Goal: Task Accomplishment & Management: Manage account settings

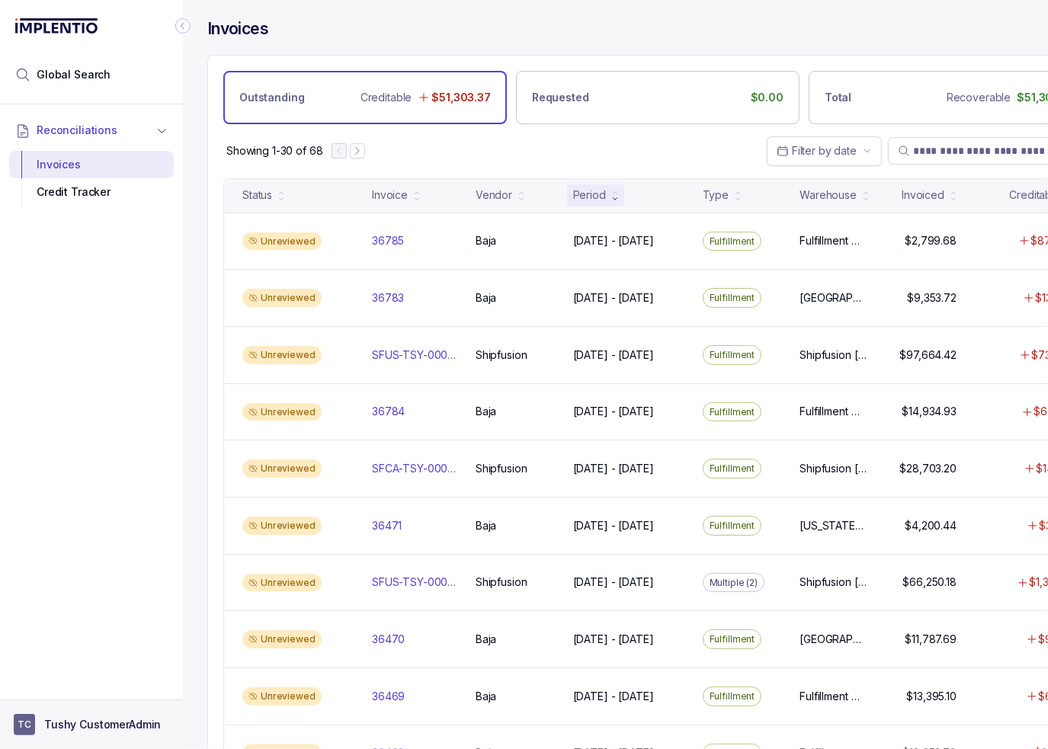
click at [89, 712] on aside "TC Tushy CustomerAdmin" at bounding box center [91, 725] width 183 height 50
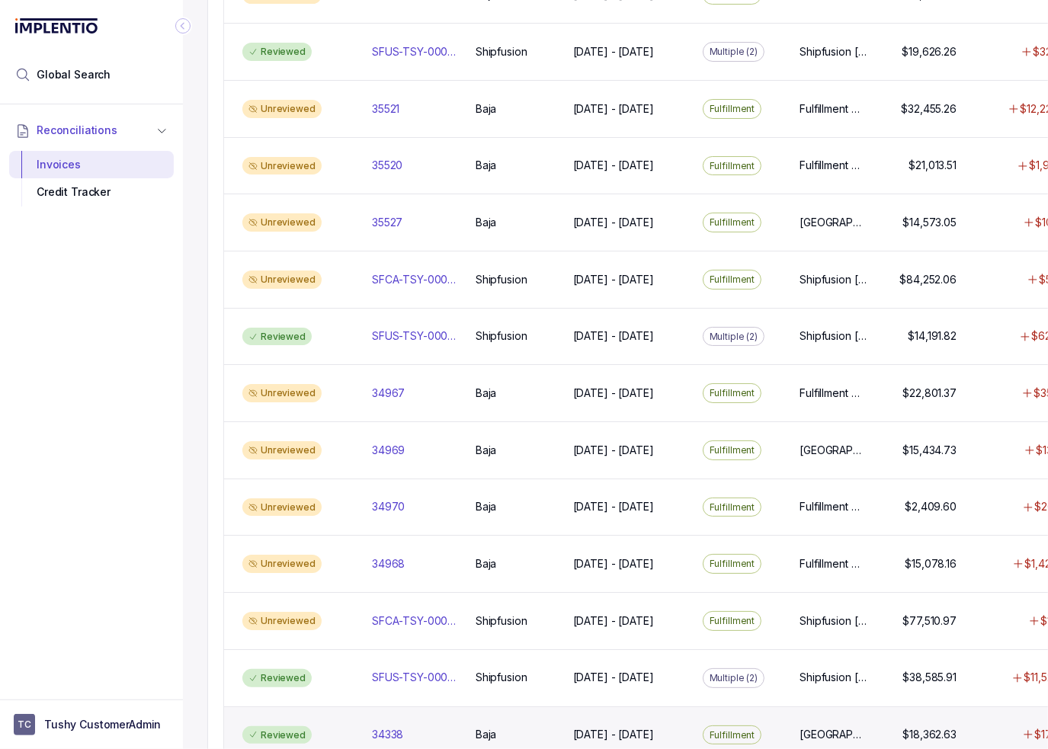
scroll to position [1202, 0]
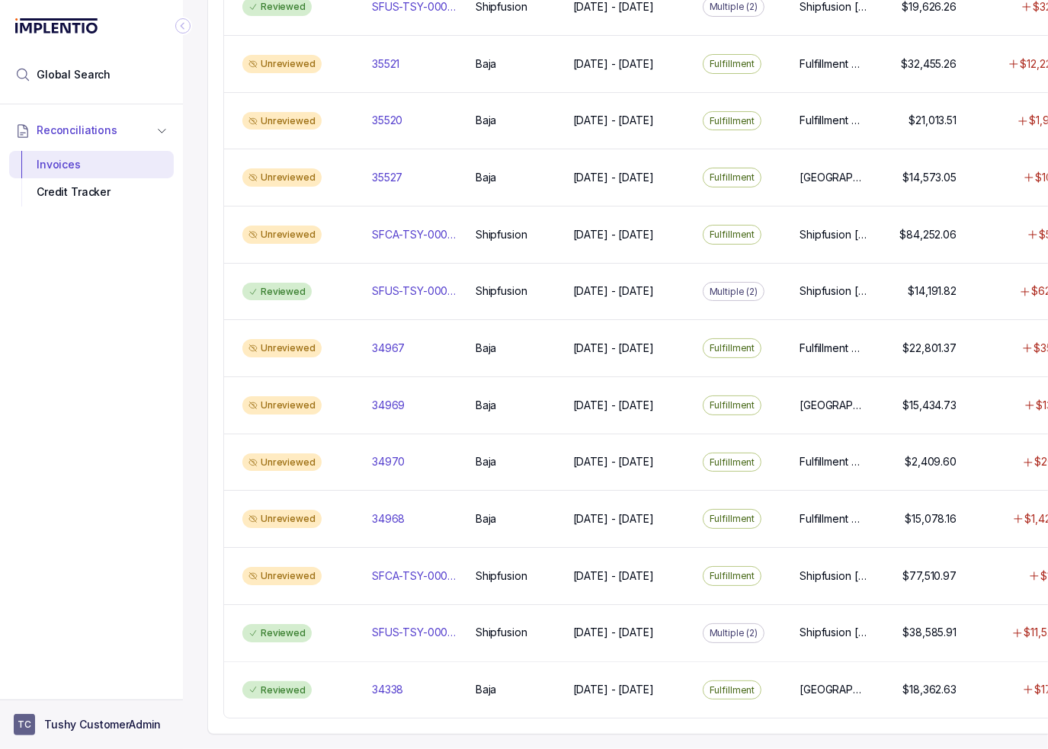
click at [139, 728] on p "Tushy CustomerAdmin" at bounding box center [102, 724] width 117 height 15
click at [118, 691] on p "Logout" at bounding box center [100, 691] width 127 height 15
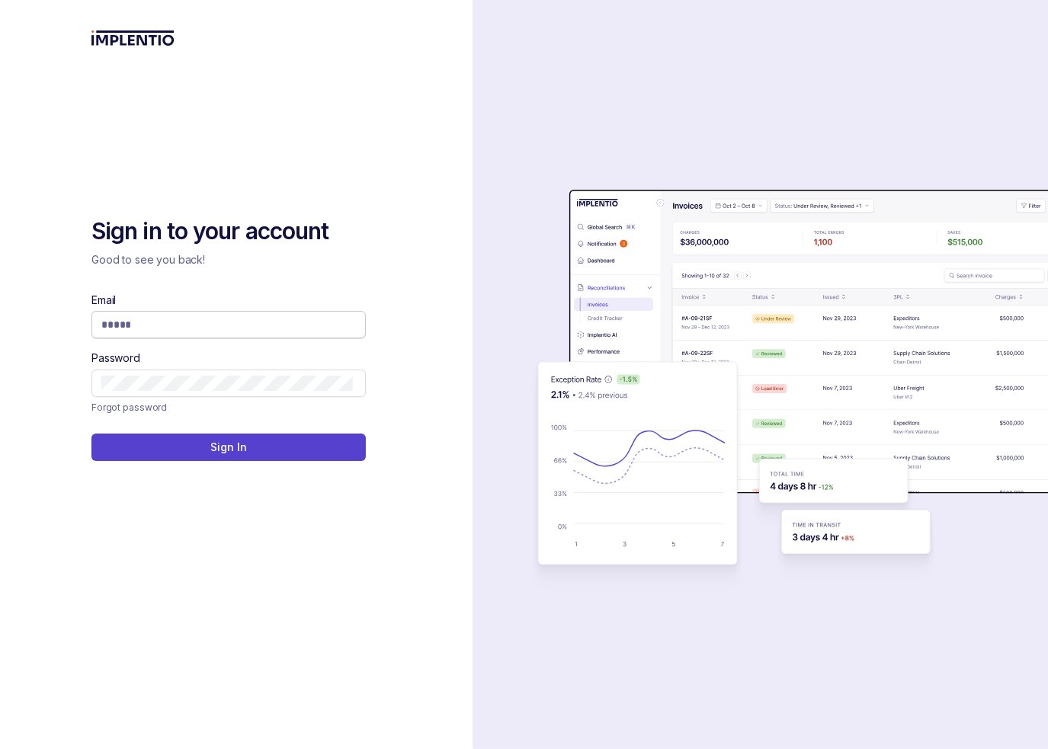
click at [213, 319] on input "Email" at bounding box center [227, 324] width 252 height 15
type input "**********"
